Goal: Information Seeking & Learning: Learn about a topic

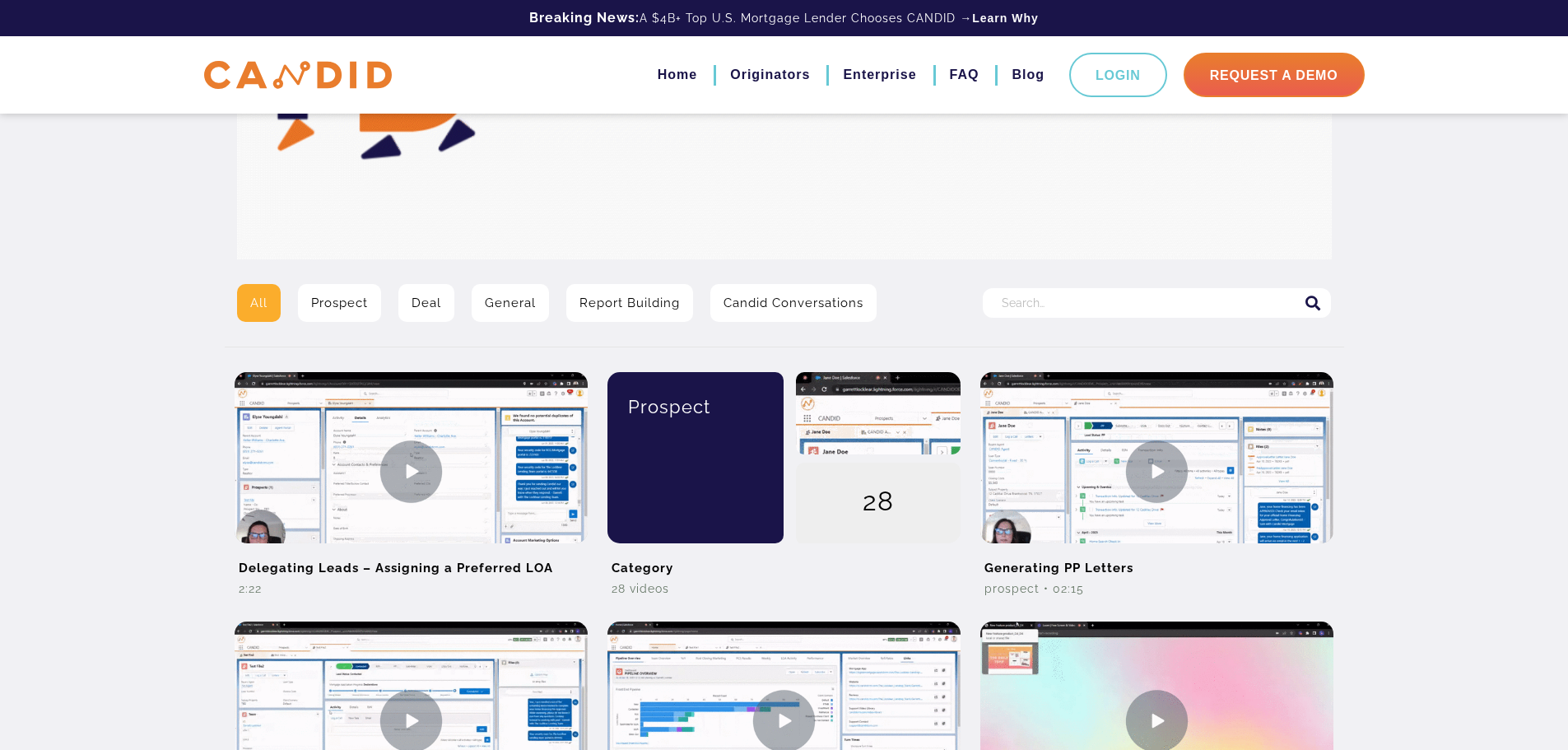
scroll to position [165, 0]
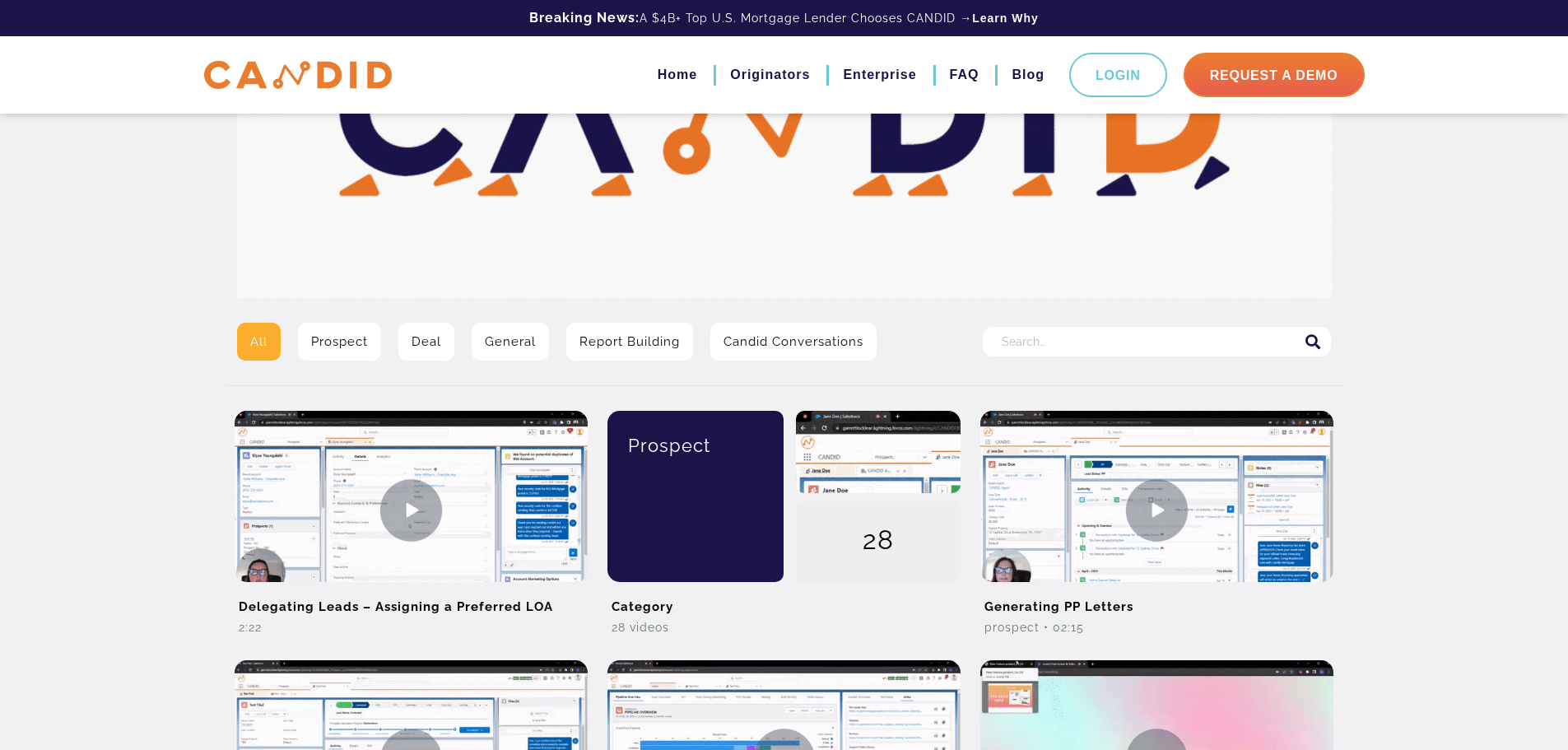
click at [1091, 343] on input "Search for:" at bounding box center [1157, 342] width 348 height 30
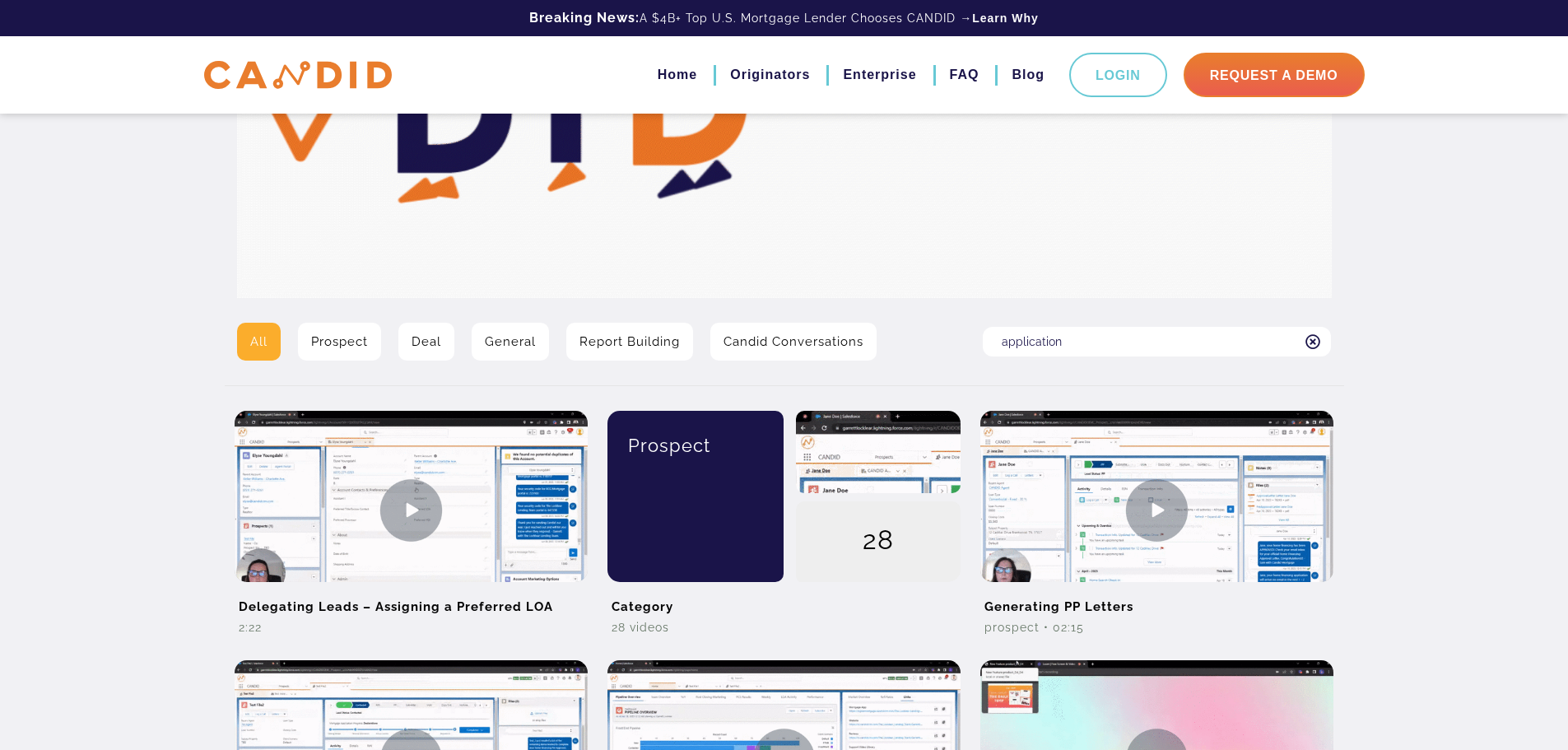
type input "application"
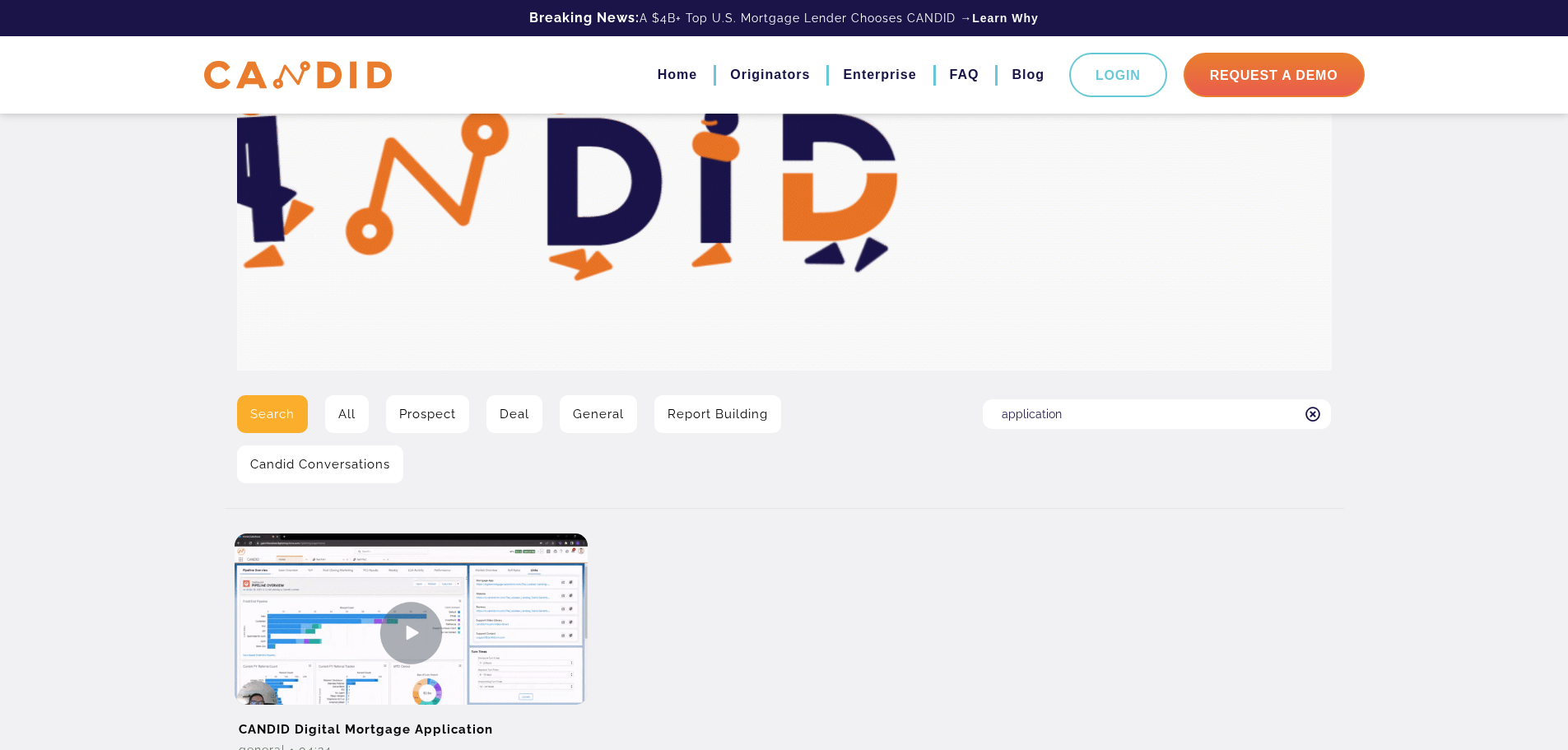
scroll to position [297, 0]
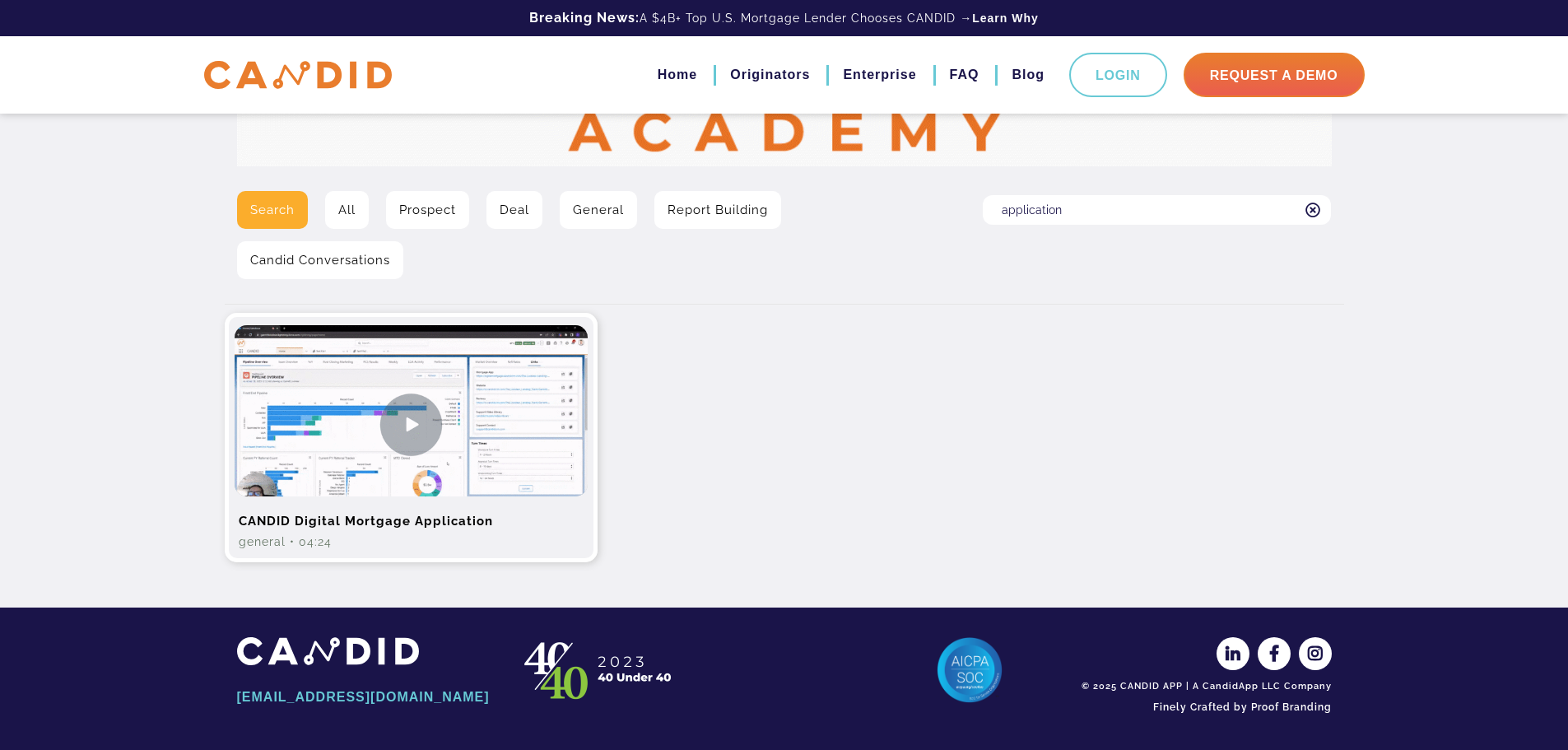
click at [402, 429] on img at bounding box center [411, 425] width 353 height 198
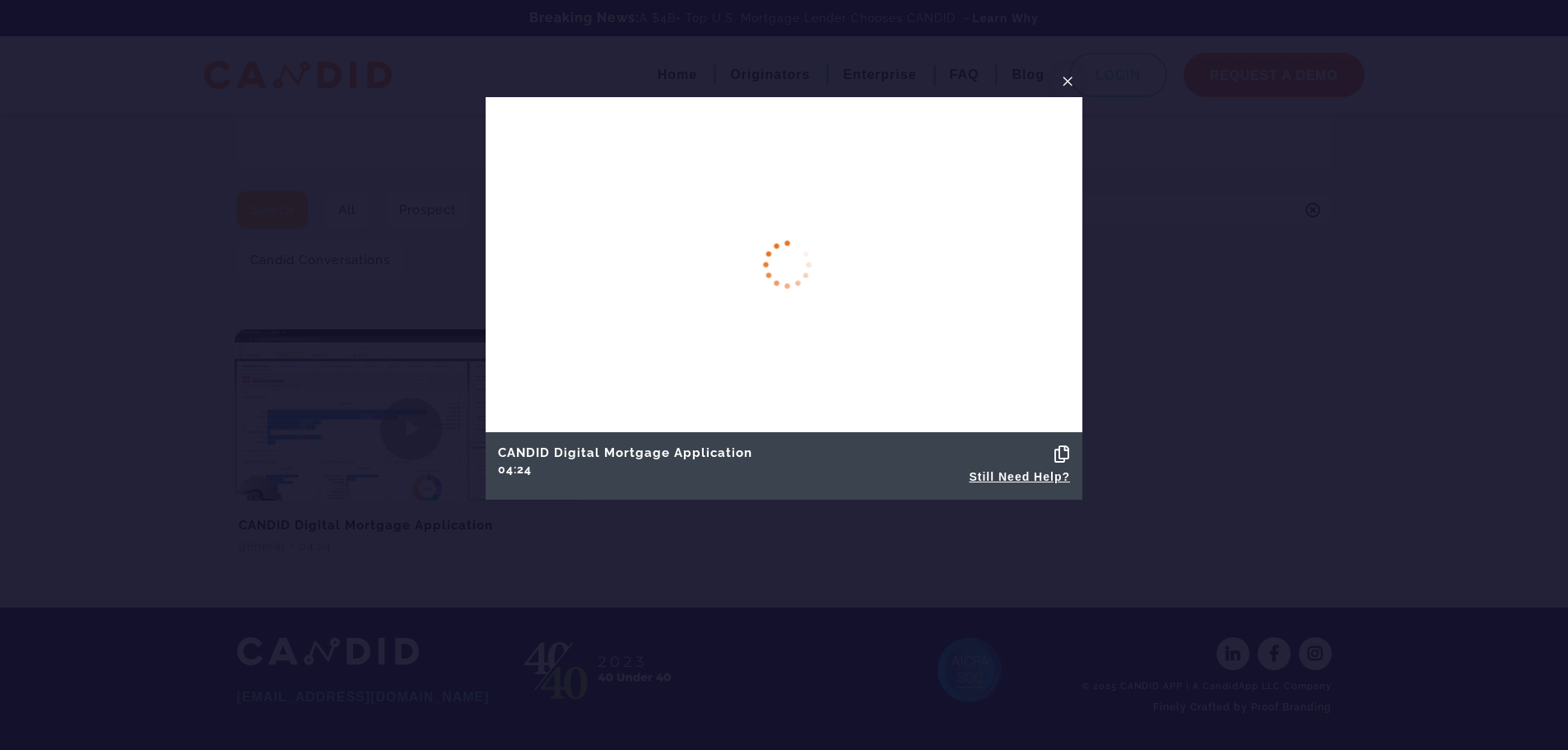
click at [1216, 357] on div at bounding box center [784, 375] width 1568 height 750
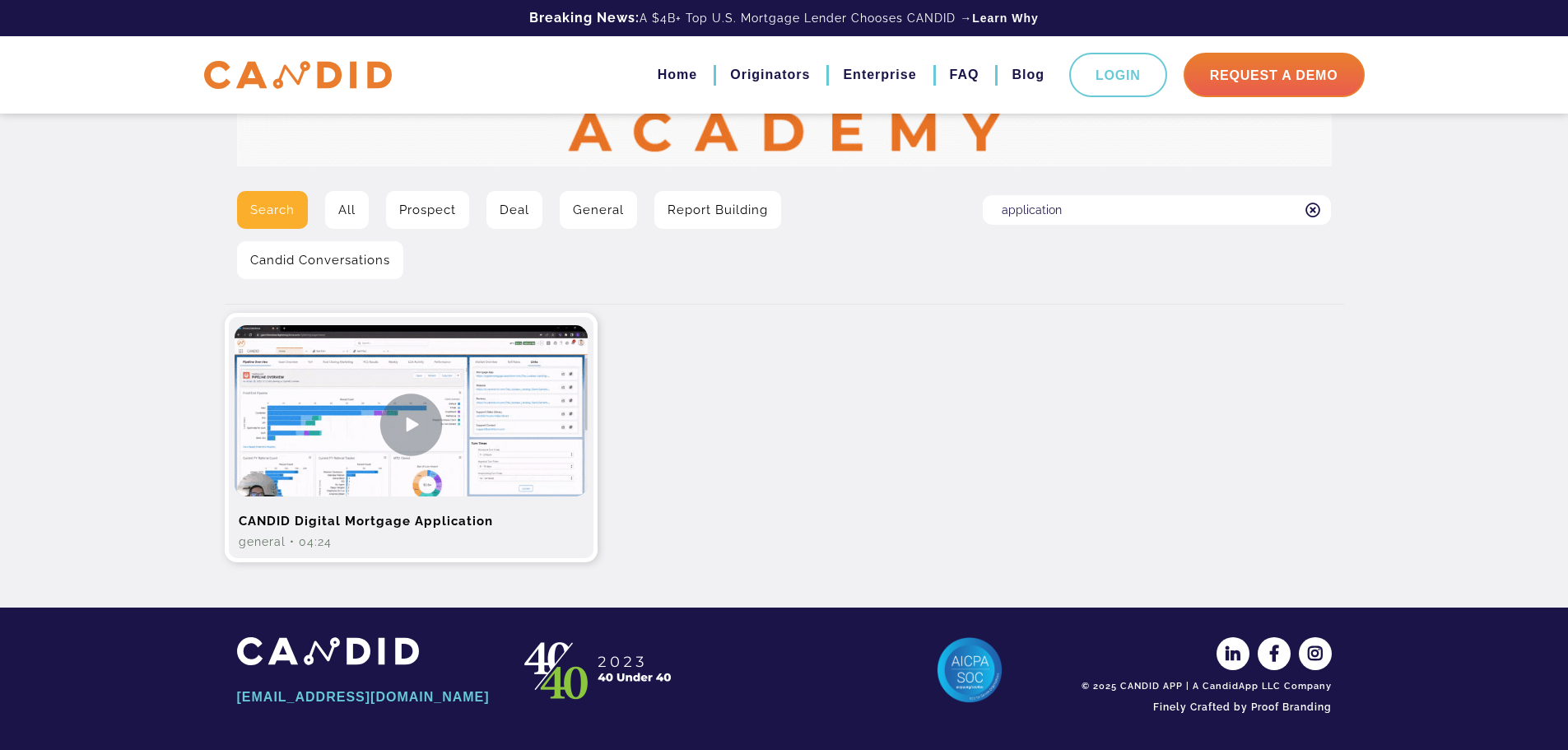
click at [404, 430] on img at bounding box center [411, 425] width 353 height 198
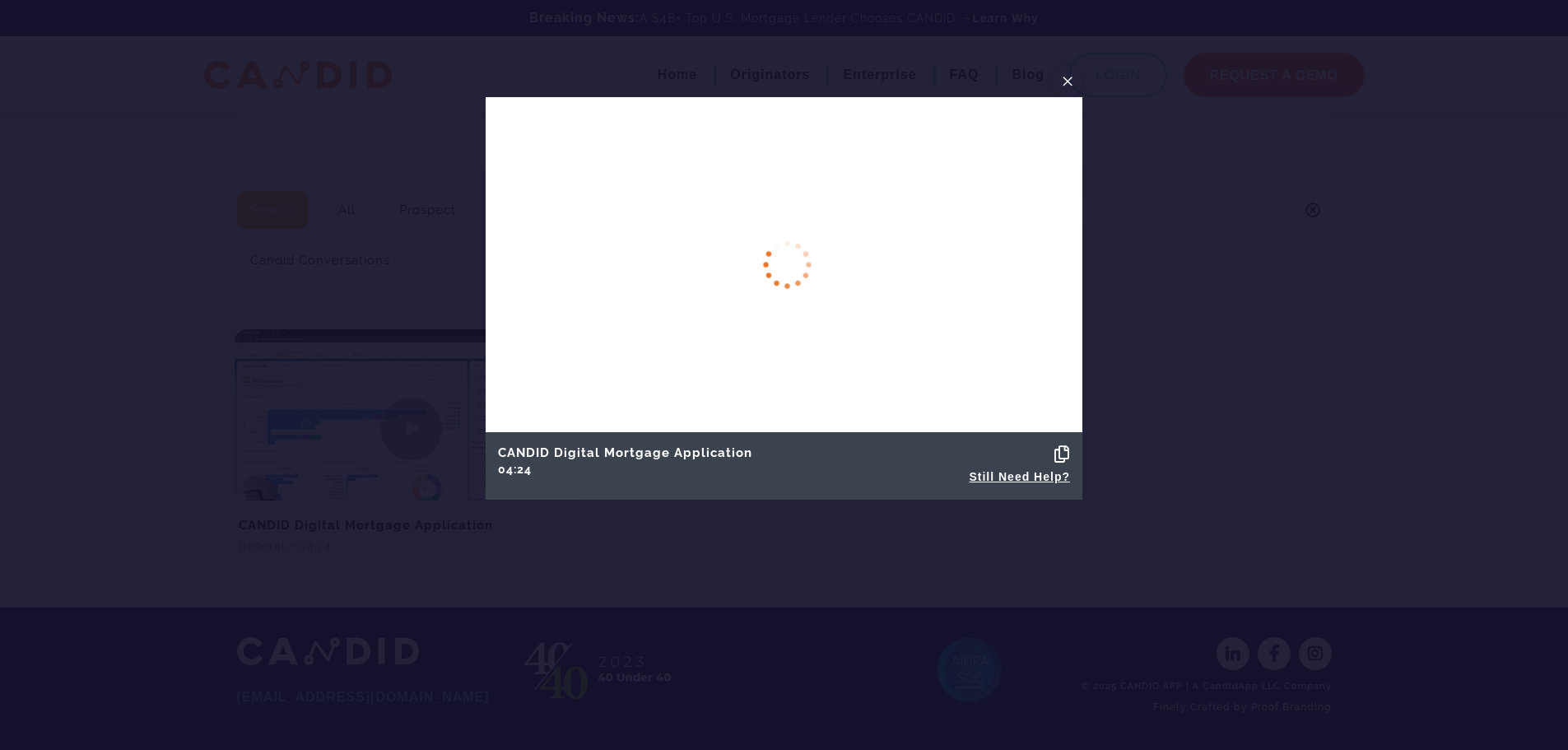
click at [1059, 75] on button "×" at bounding box center [1067, 81] width 30 height 32
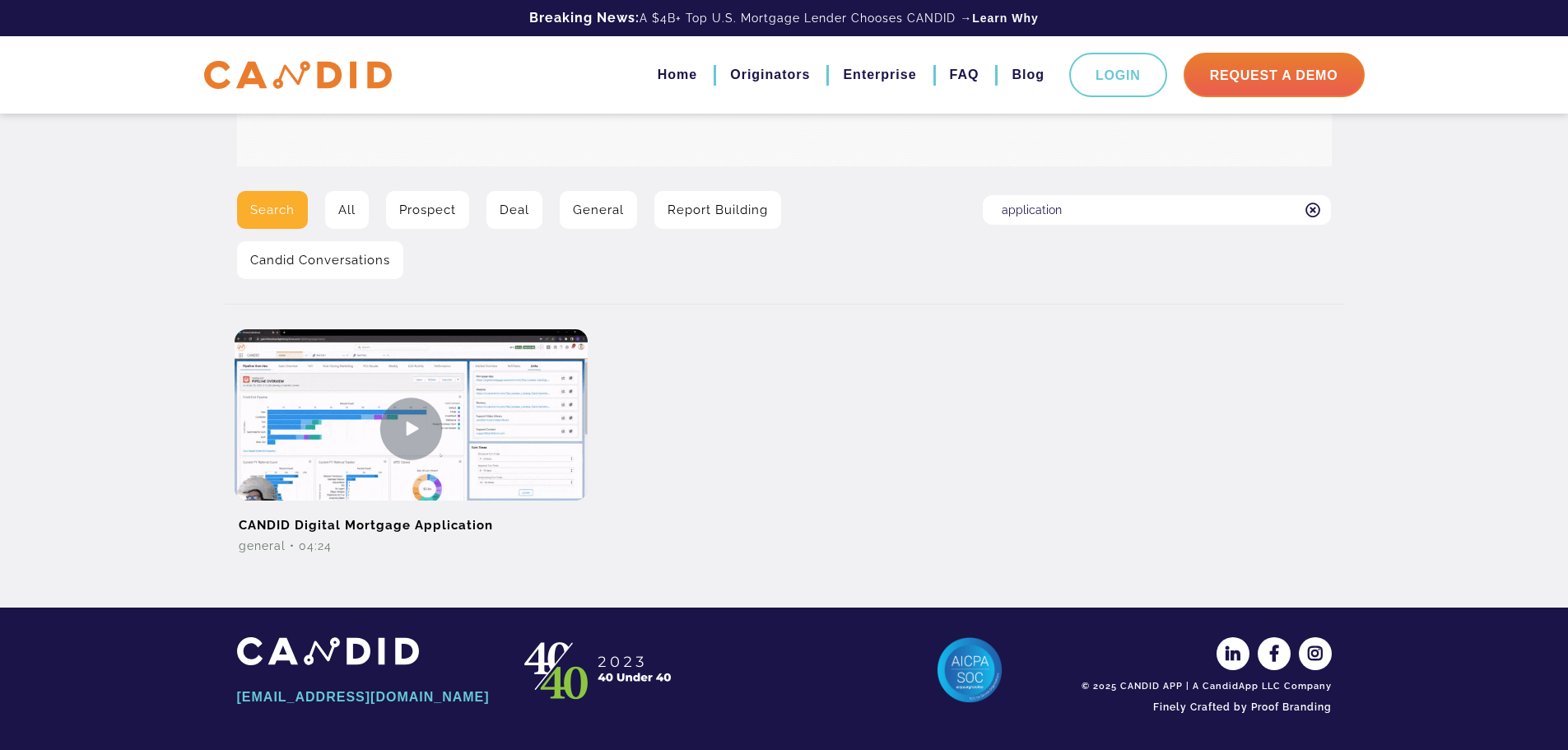
click at [1086, 207] on input "application" at bounding box center [1157, 209] width 348 height 30
type input "application after an old one has been completed"
